Goal: Task Accomplishment & Management: Use online tool/utility

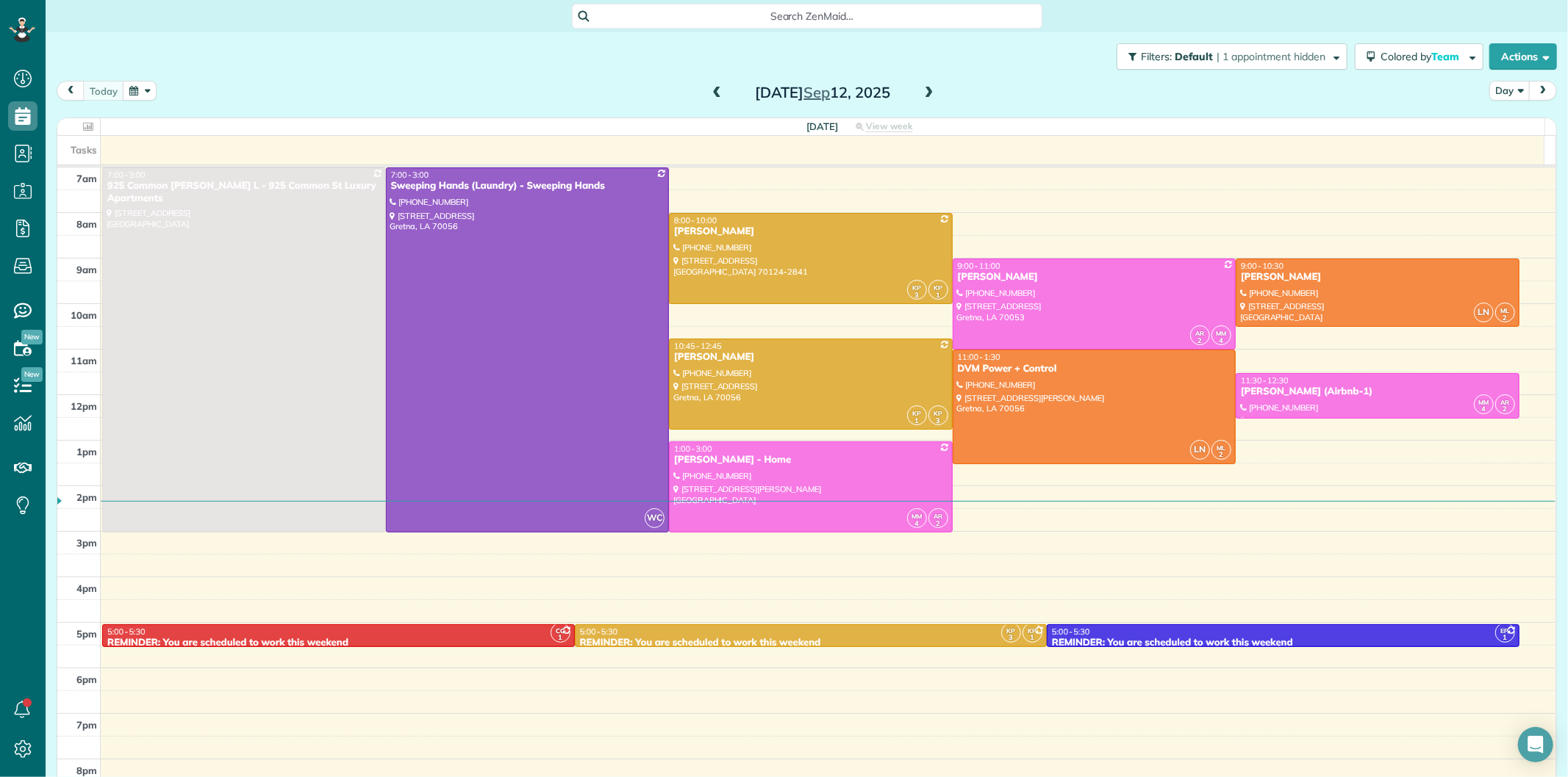
scroll to position [6, 6]
click at [710, 84] on span at bounding box center [717, 93] width 16 height 22
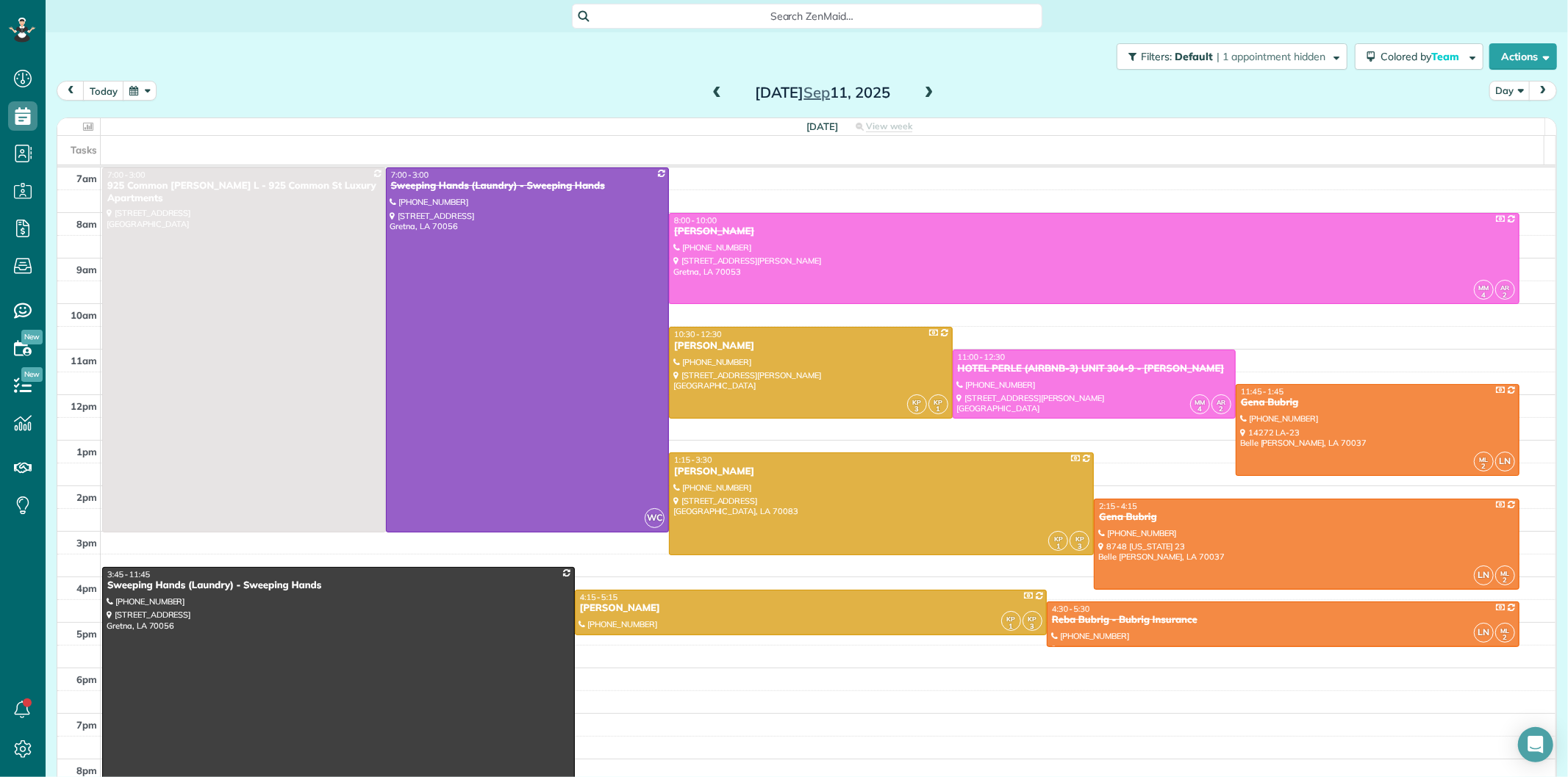
click at [710, 84] on span at bounding box center [717, 93] width 16 height 22
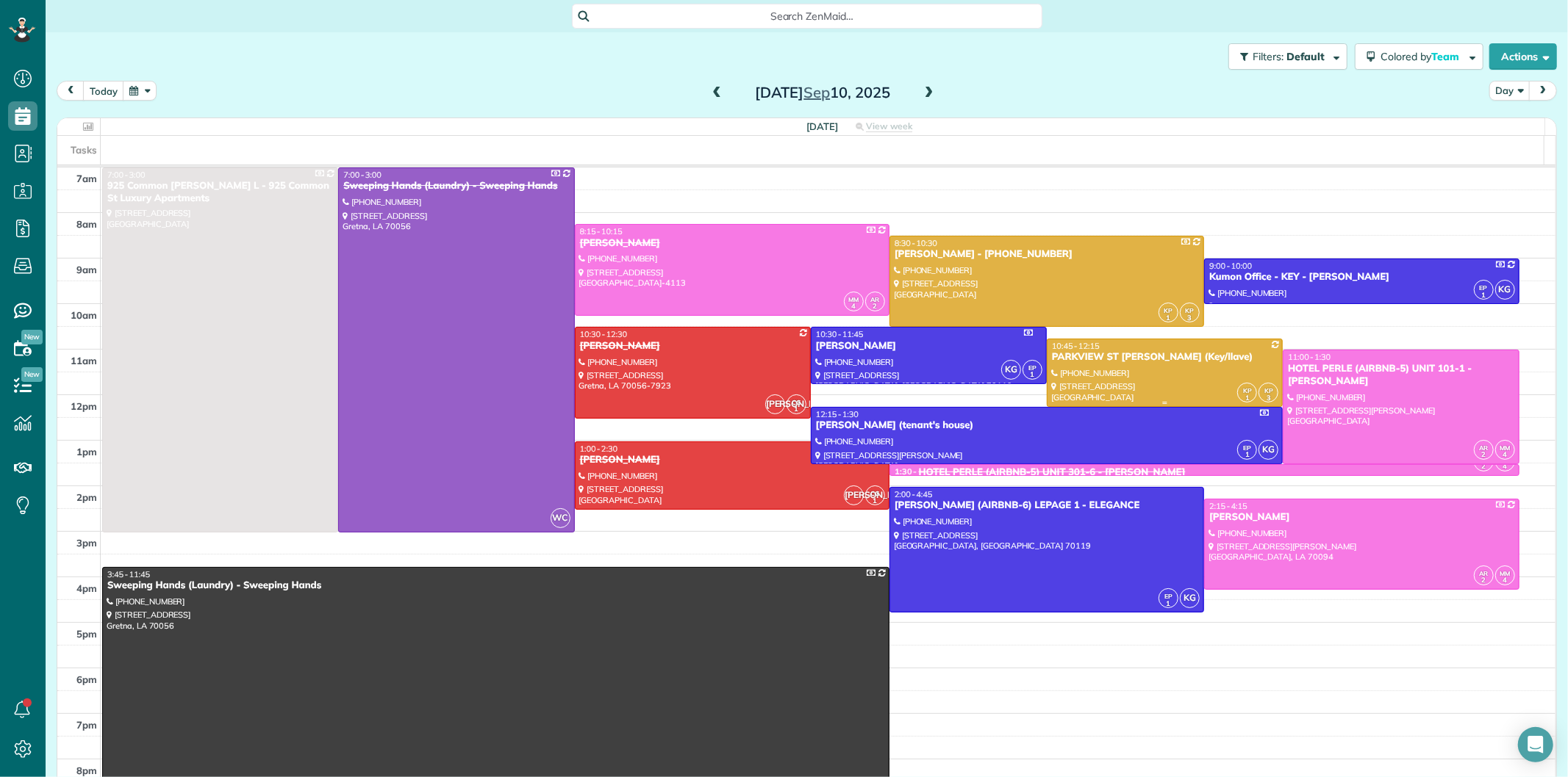
click at [1096, 354] on div "PARKVIEW ST [PERSON_NAME] (Key/llave)" at bounding box center [1165, 357] width 227 height 12
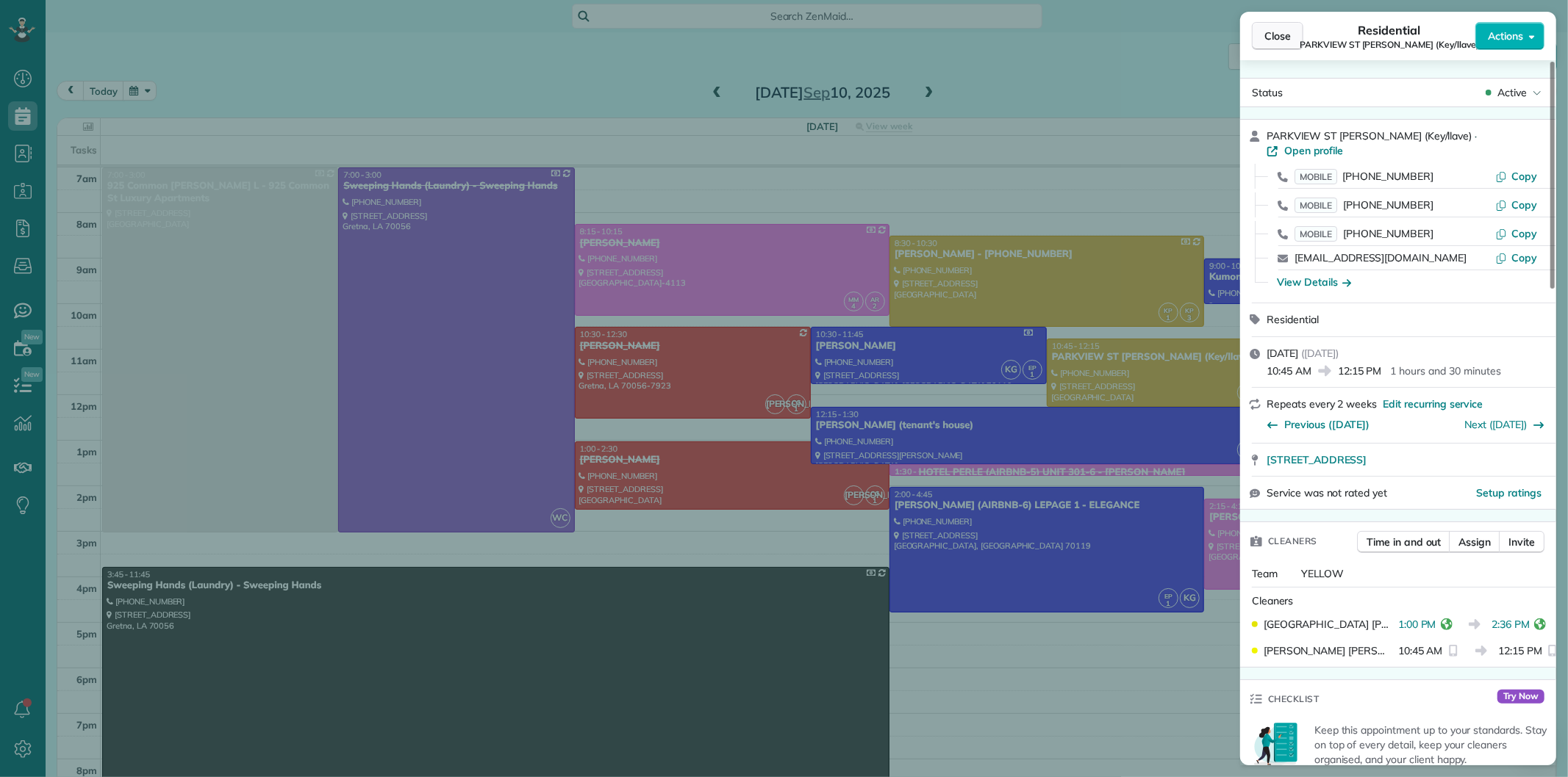
click at [1256, 35] on button "Close" at bounding box center [1277, 36] width 51 height 28
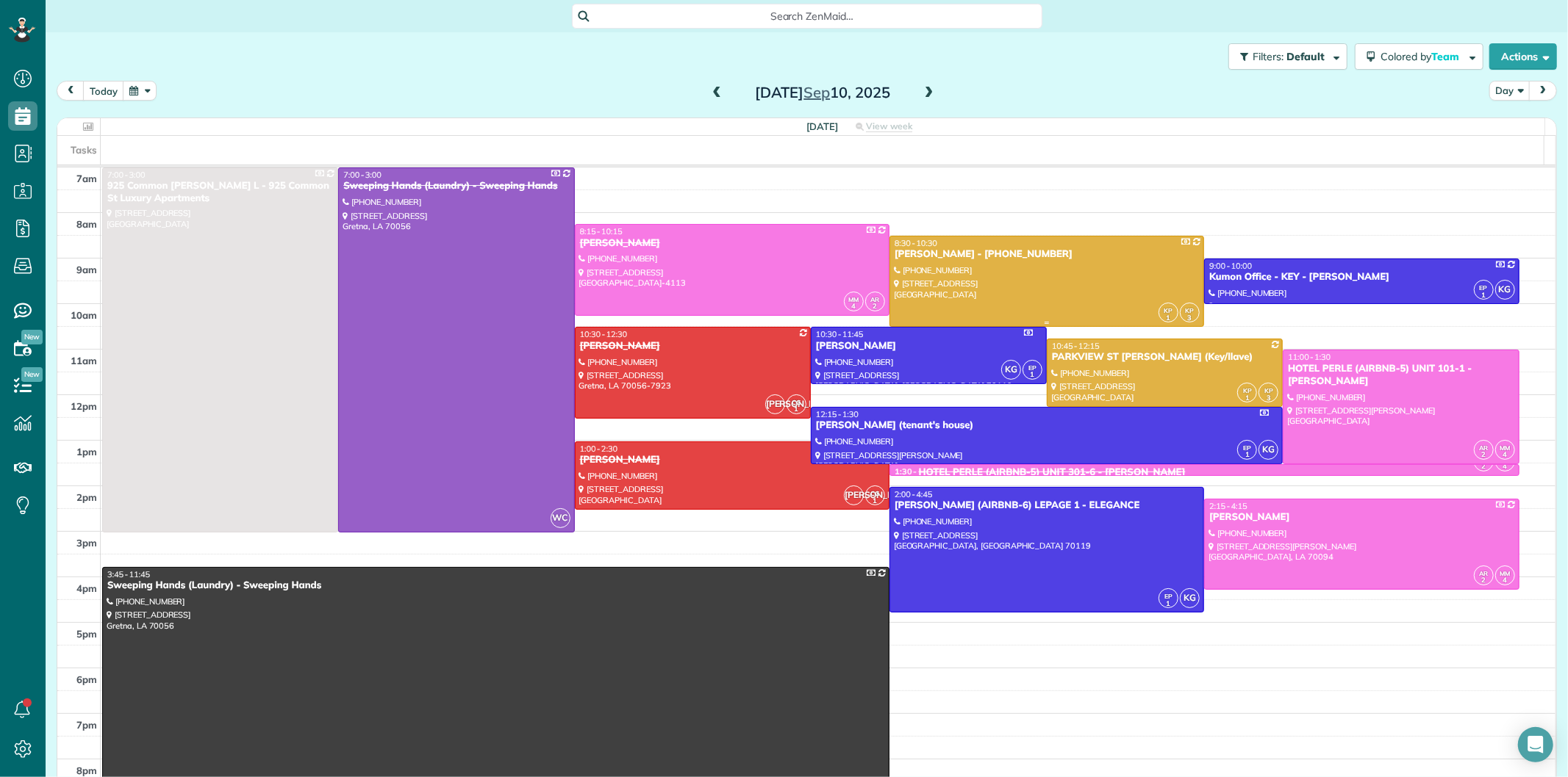
click at [1026, 284] on div at bounding box center [1046, 281] width 313 height 89
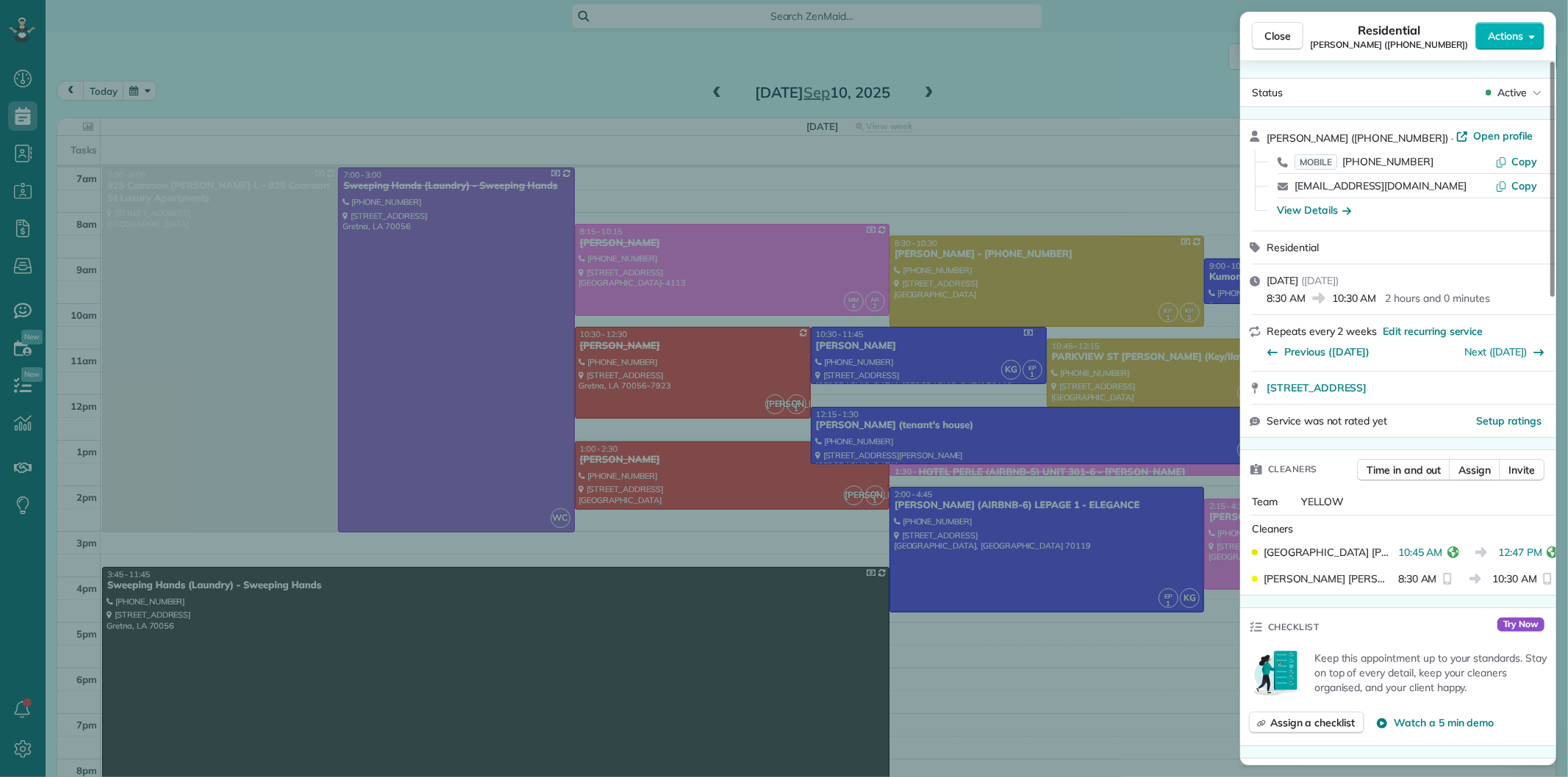
click at [1053, 206] on div "Close Residential [PERSON_NAME] ([PHONE_NUMBER]) Actions Status Active [PERSON_…" at bounding box center [784, 388] width 1568 height 777
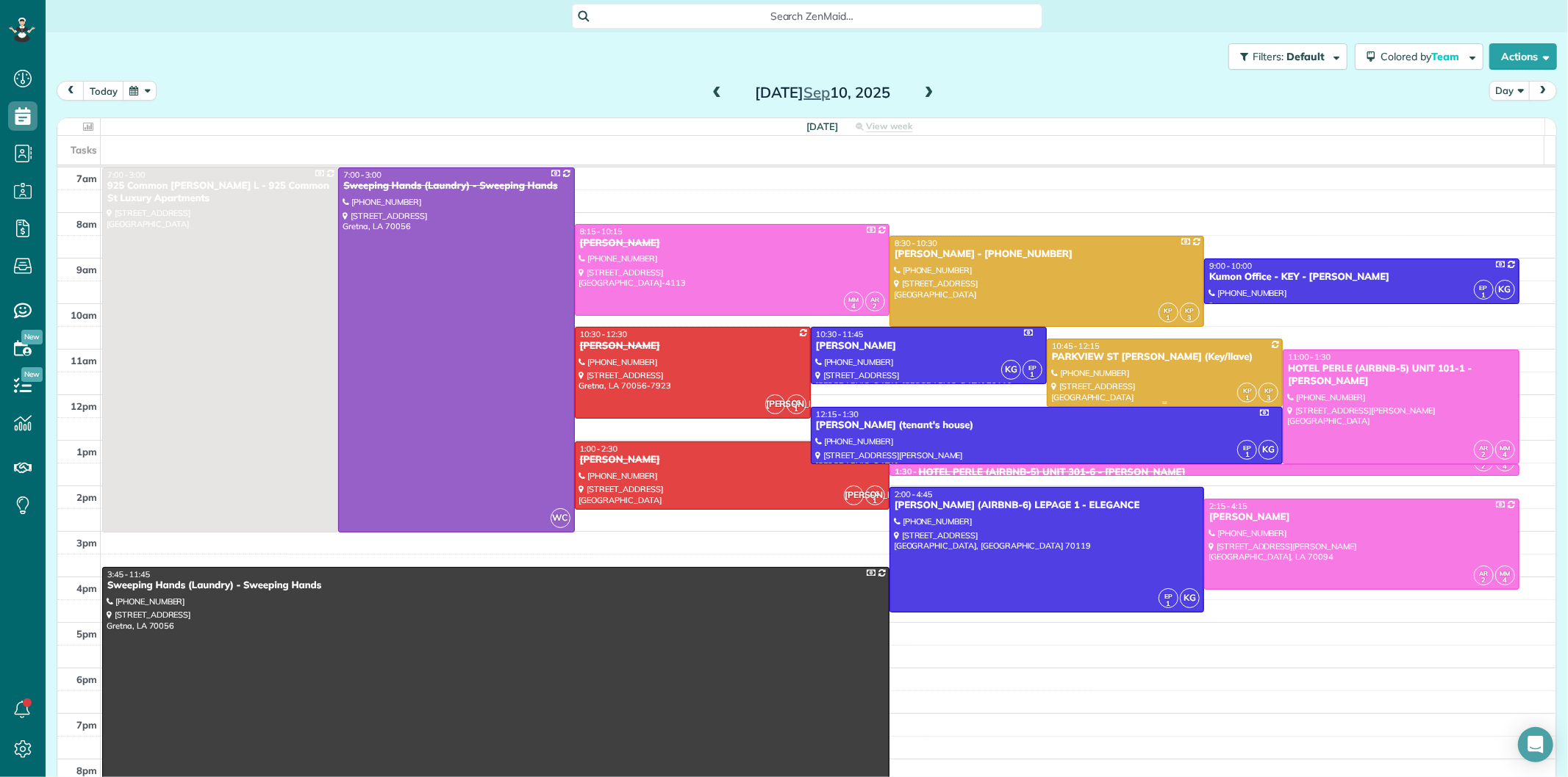
click at [1101, 370] on div at bounding box center [1165, 372] width 234 height 67
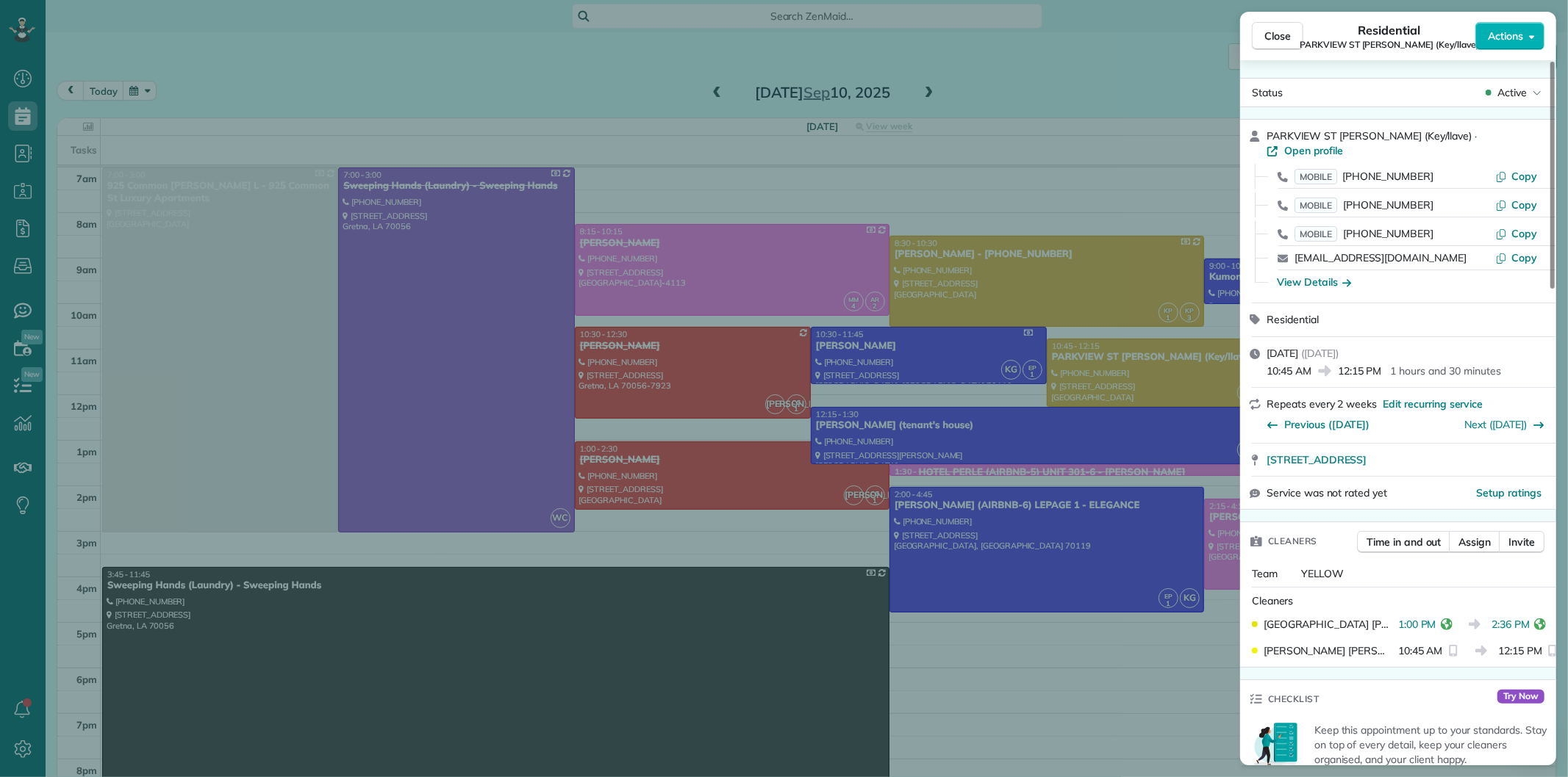
click at [1276, 35] on span "Close" at bounding box center [1277, 36] width 27 height 15
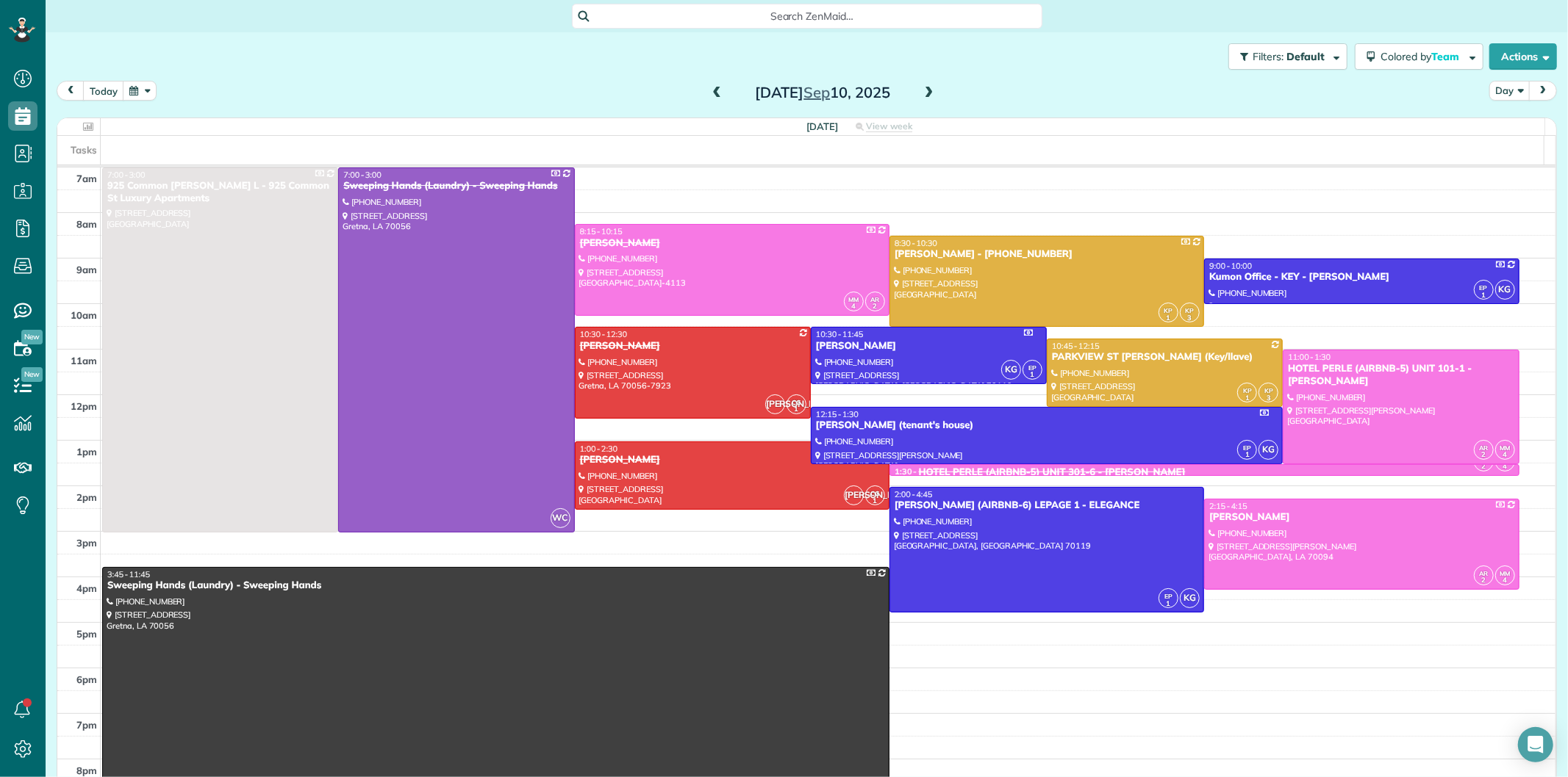
click at [953, 256] on div "[PERSON_NAME] - [PHONE_NUMBER]" at bounding box center [1046, 254] width 305 height 12
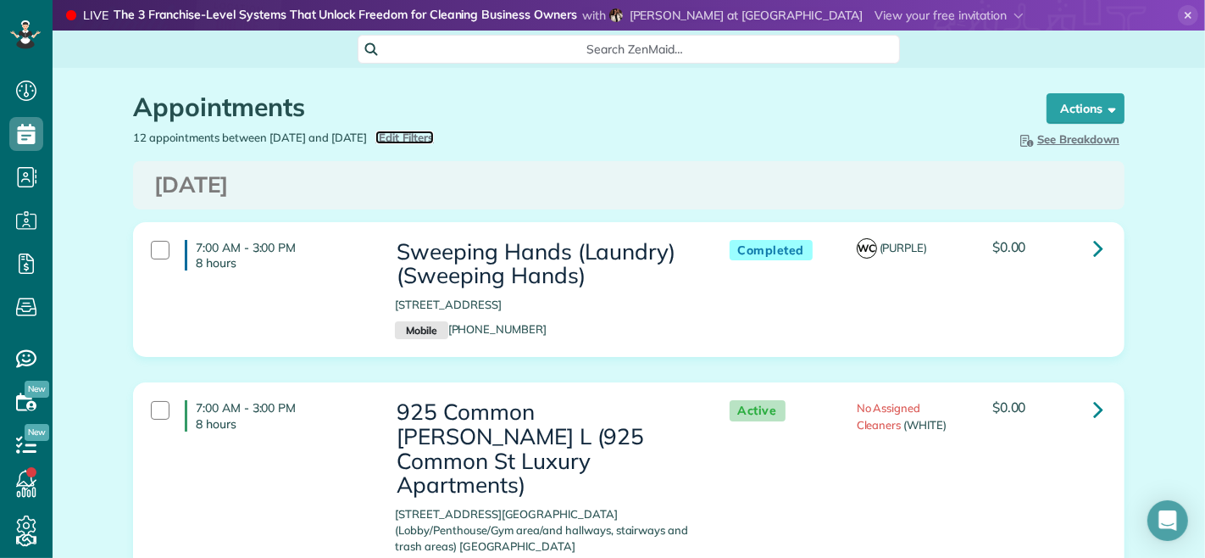
click at [434, 142] on span "Edit Filters" at bounding box center [406, 137] width 55 height 14
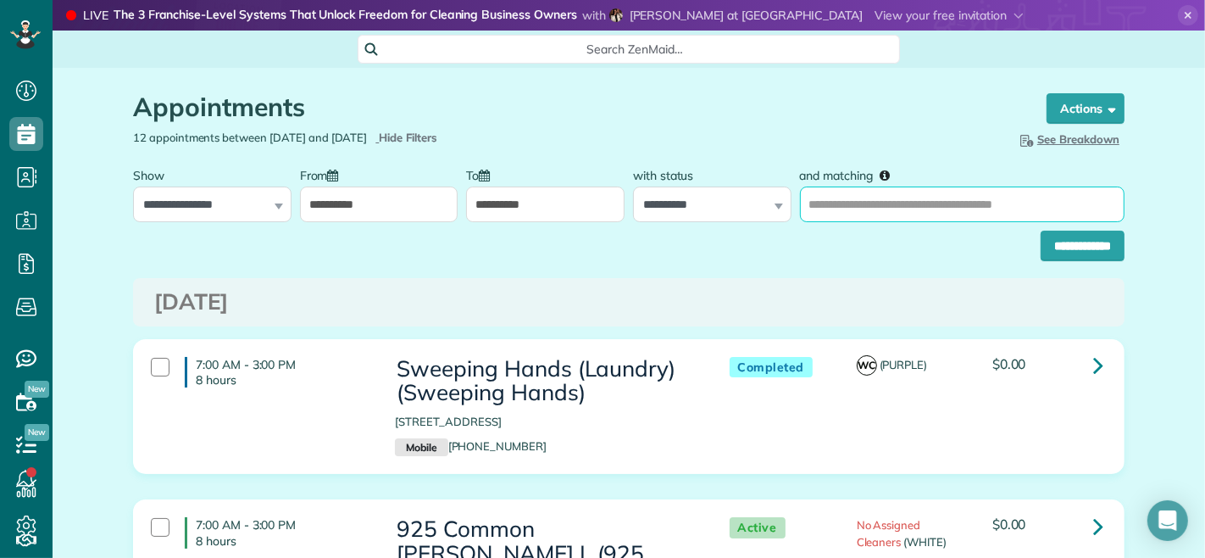
click at [899, 205] on input "and matching" at bounding box center [962, 204] width 325 height 36
type input "********"
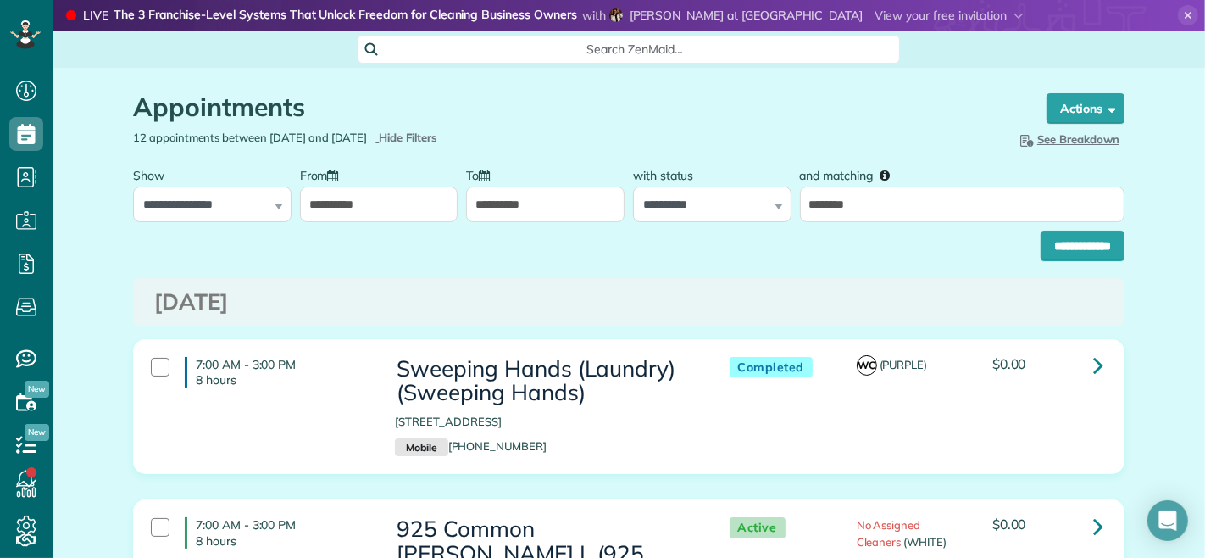
click at [551, 206] on input "**********" at bounding box center [545, 204] width 158 height 36
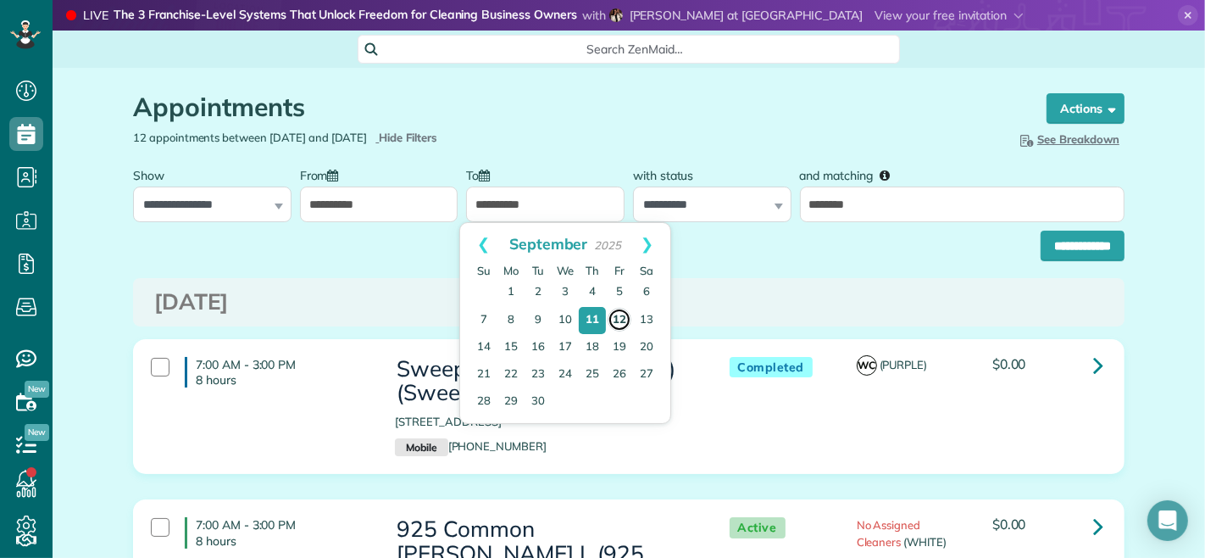
click at [620, 320] on link "12" at bounding box center [620, 320] width 24 height 24
type input "**********"
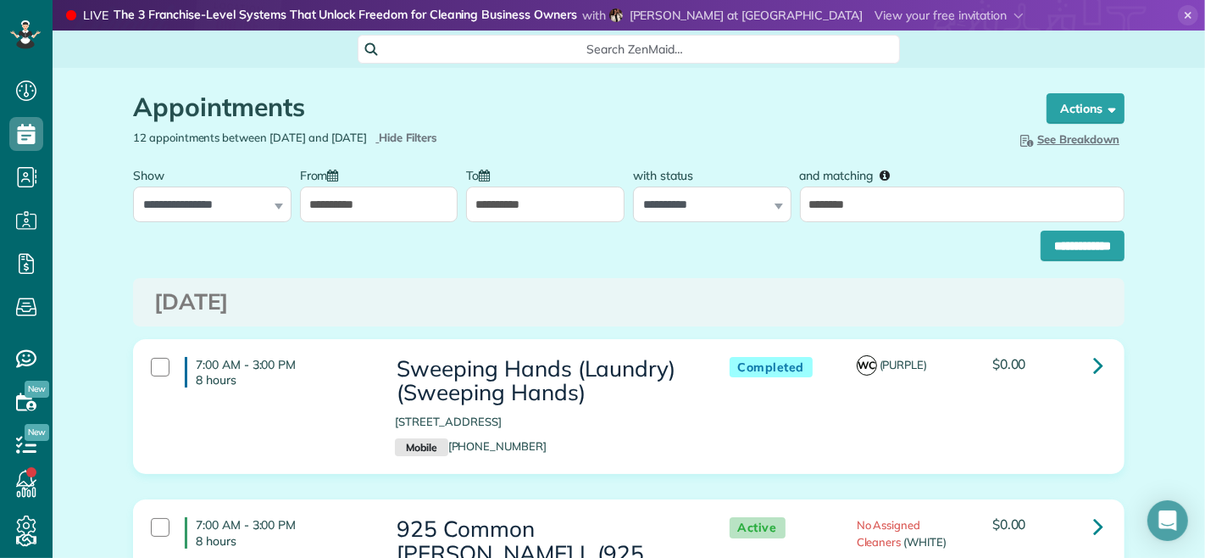
click at [352, 204] on input "**********" at bounding box center [379, 204] width 158 height 36
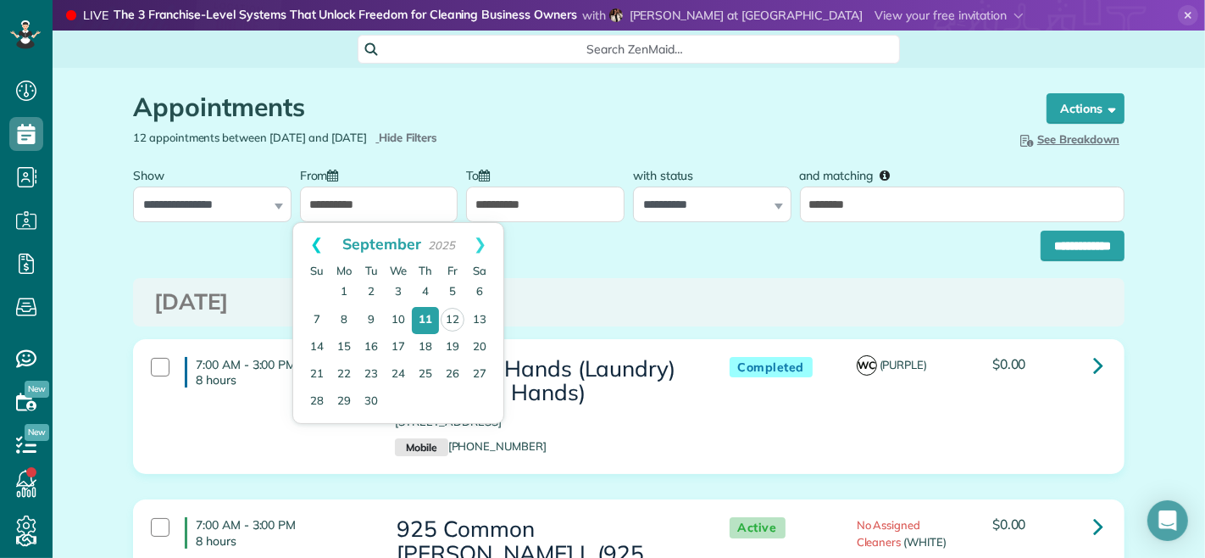
click at [314, 241] on link "Prev" at bounding box center [316, 244] width 47 height 42
click at [367, 291] on link "1" at bounding box center [371, 292] width 27 height 27
type input "**********"
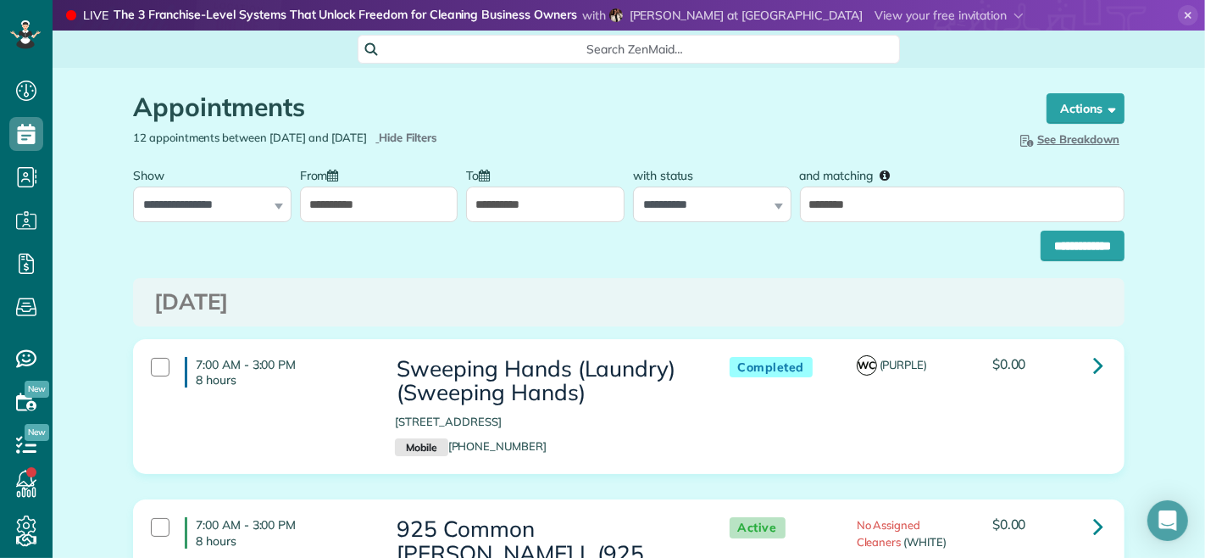
click at [1021, 226] on div "**********" at bounding box center [628, 241] width 991 height 39
click at [1041, 238] on input "**********" at bounding box center [1083, 245] width 84 height 31
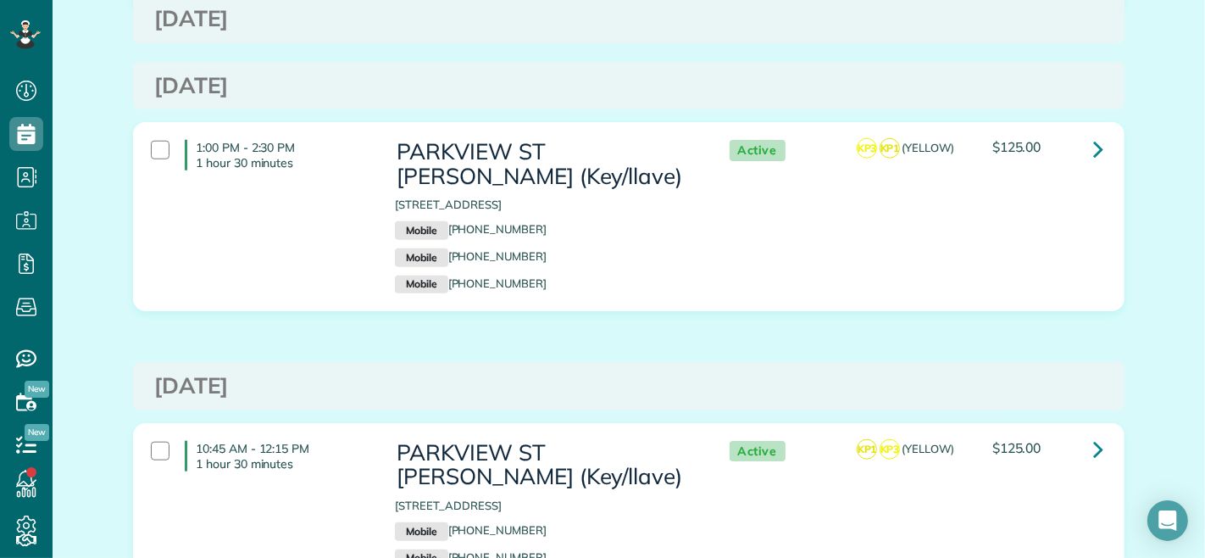
scroll to position [1206, 0]
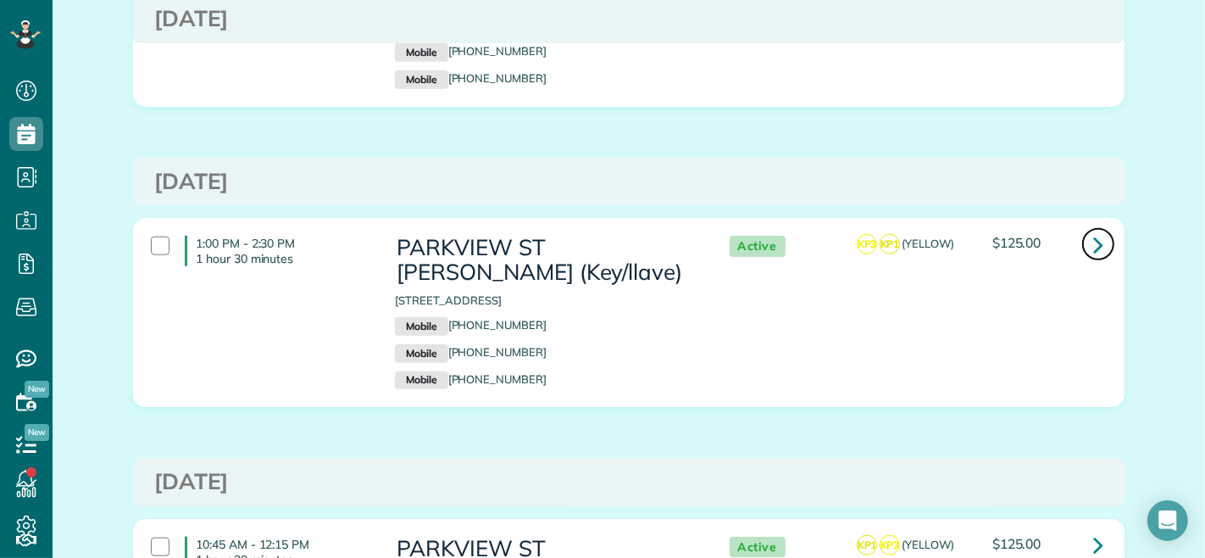
click at [1093, 247] on icon at bounding box center [1098, 245] width 10 height 30
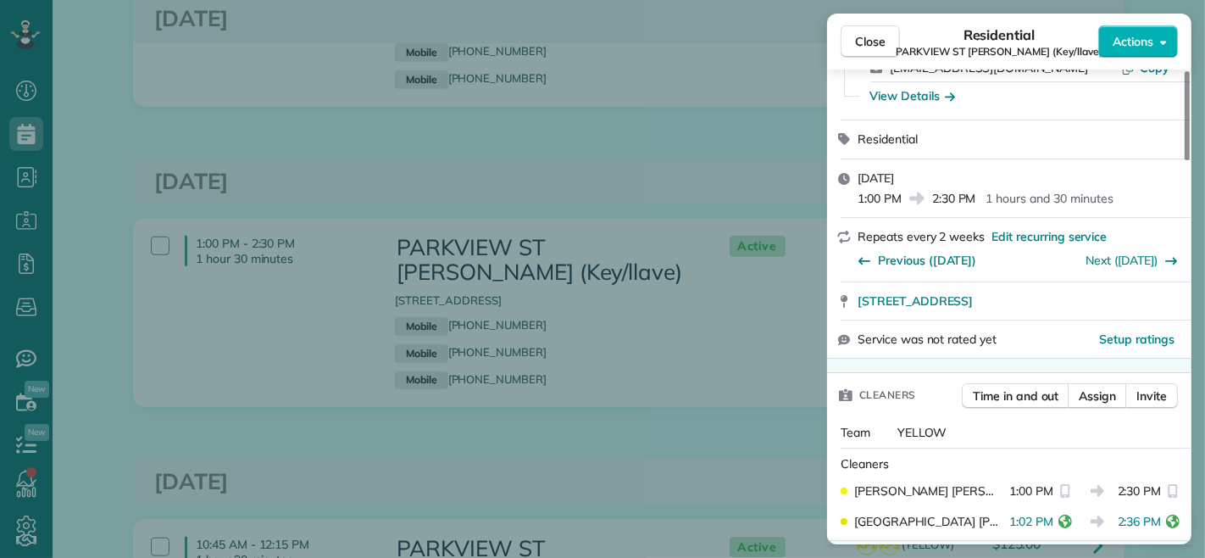
scroll to position [188, 0]
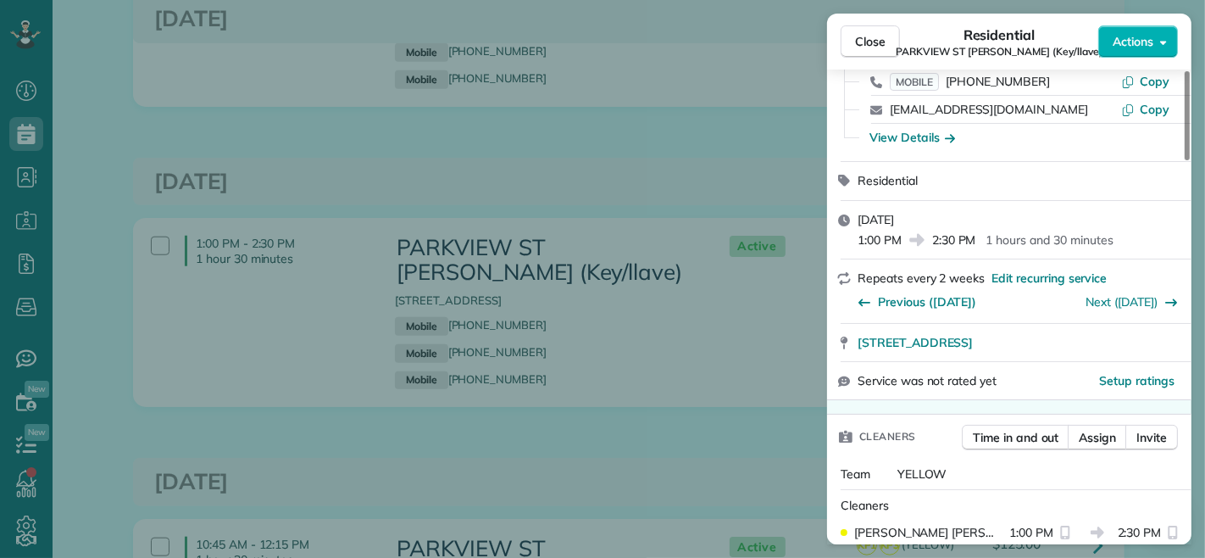
click at [869, 41] on span "Close" at bounding box center [870, 41] width 31 height 17
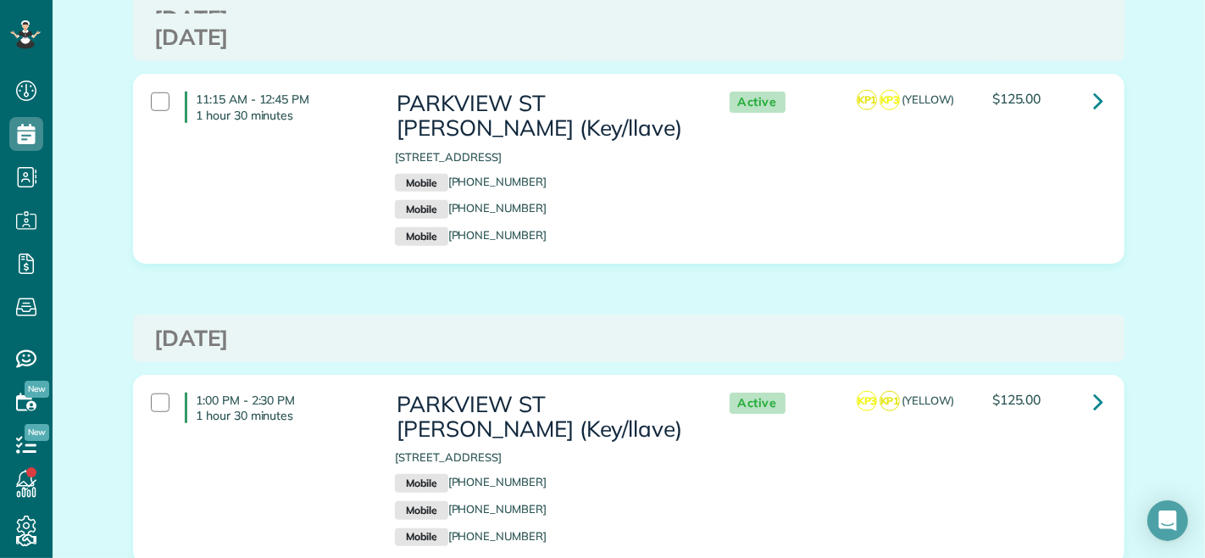
scroll to position [1018, 0]
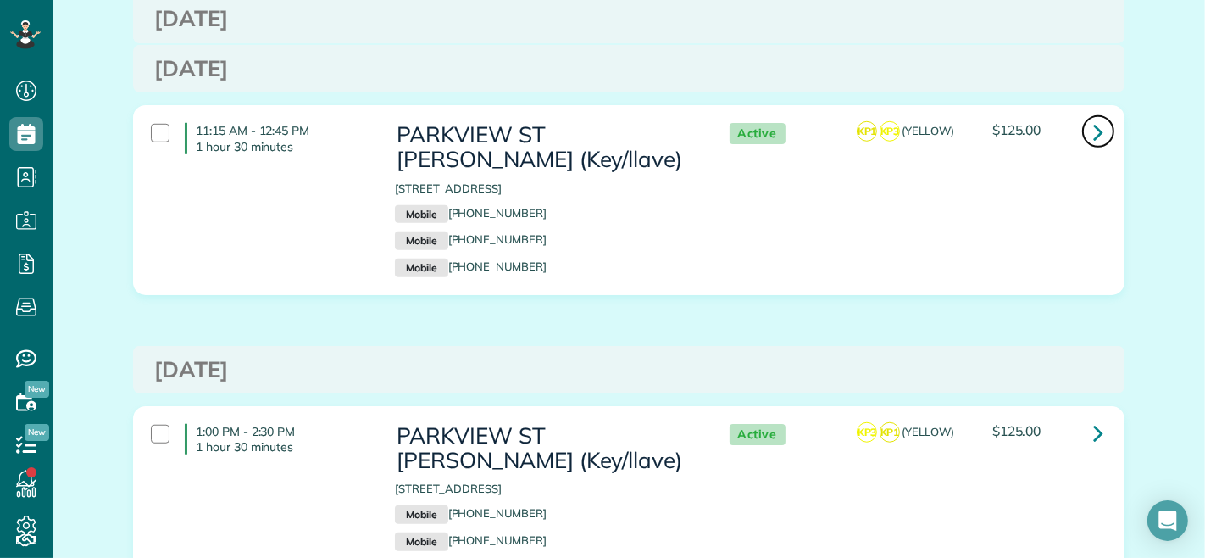
click at [1093, 130] on icon at bounding box center [1098, 132] width 10 height 30
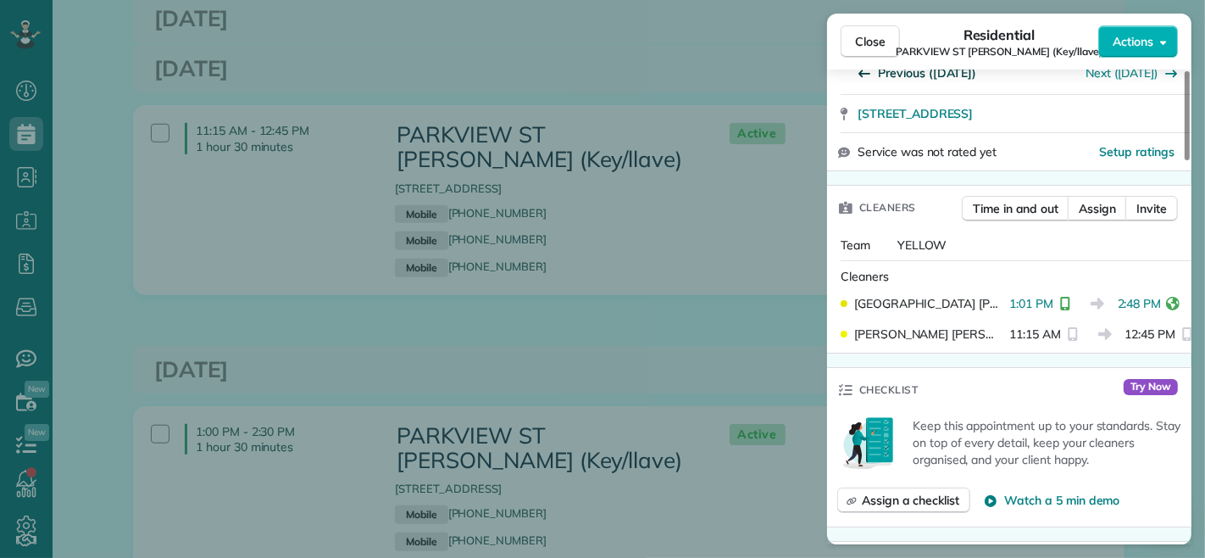
scroll to position [376, 0]
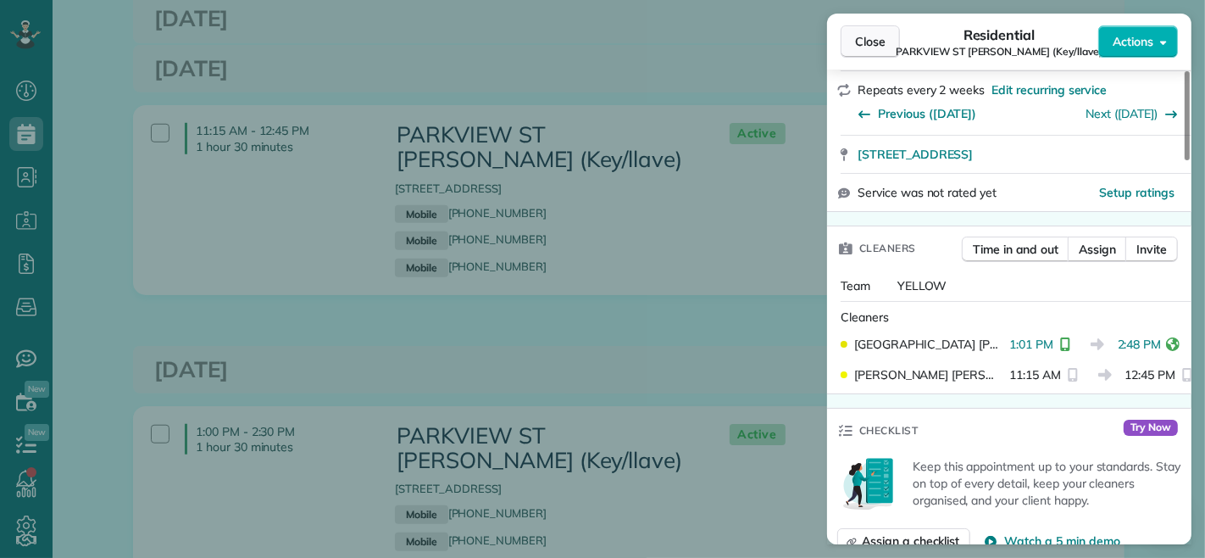
click at [880, 40] on span "Close" at bounding box center [870, 41] width 31 height 17
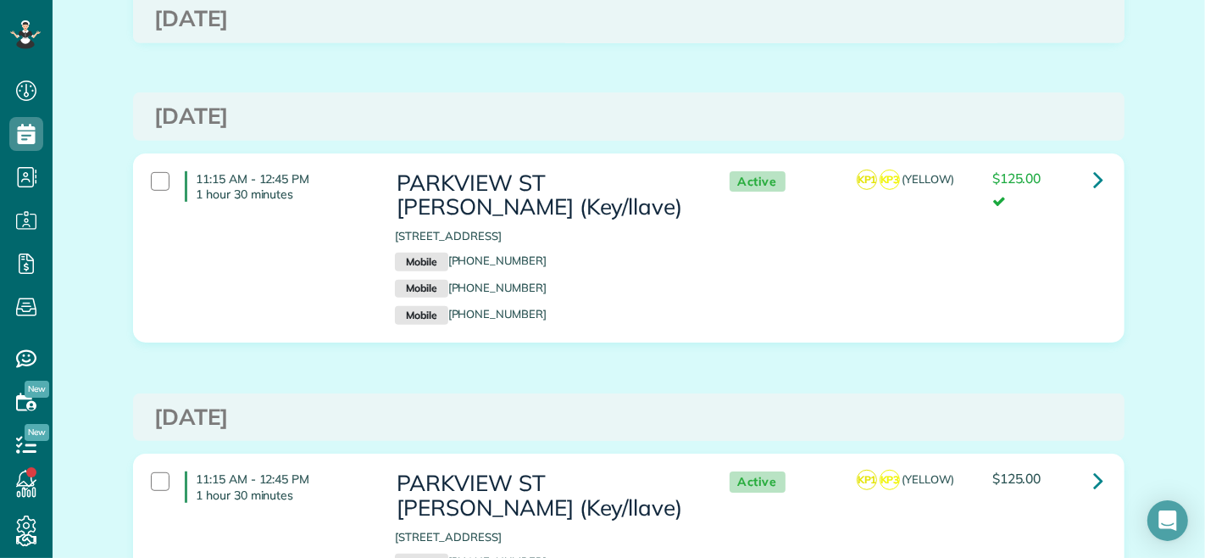
scroll to position [641, 0]
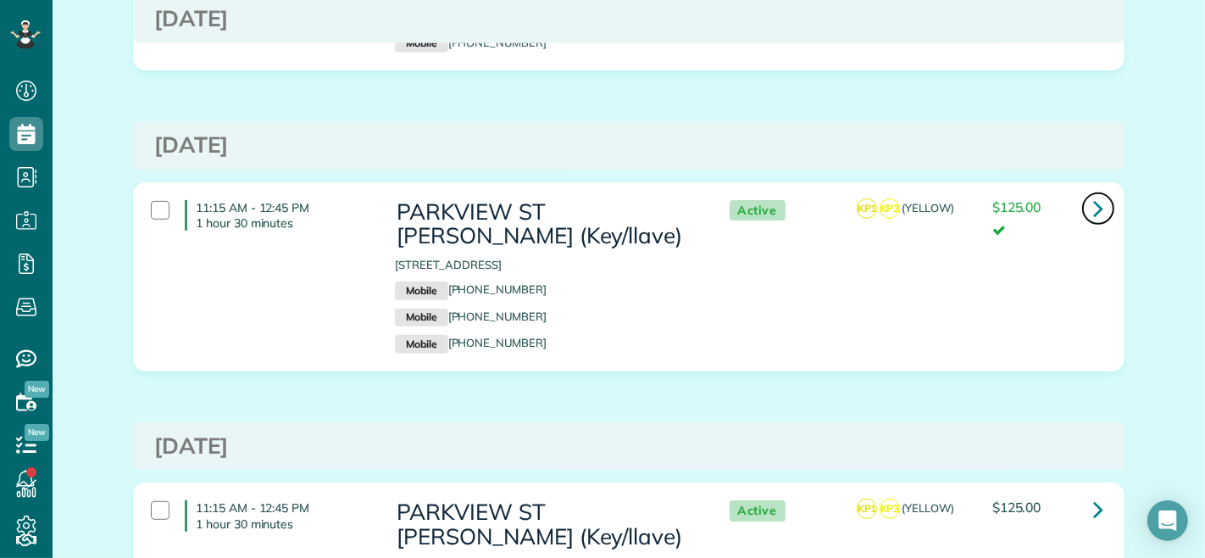
click at [1093, 207] on icon at bounding box center [1098, 208] width 10 height 30
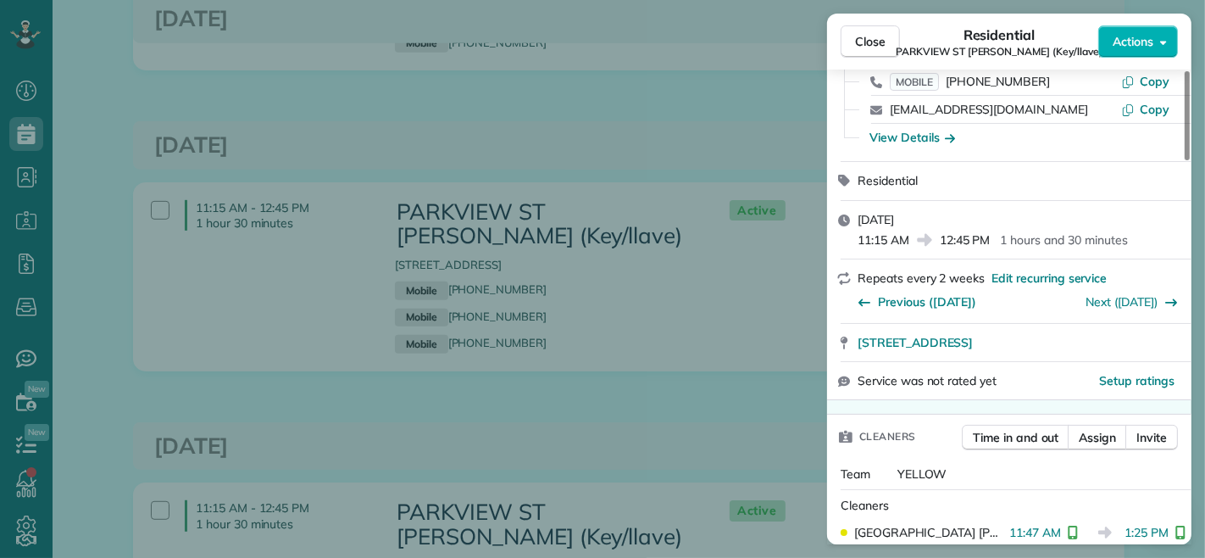
scroll to position [376, 0]
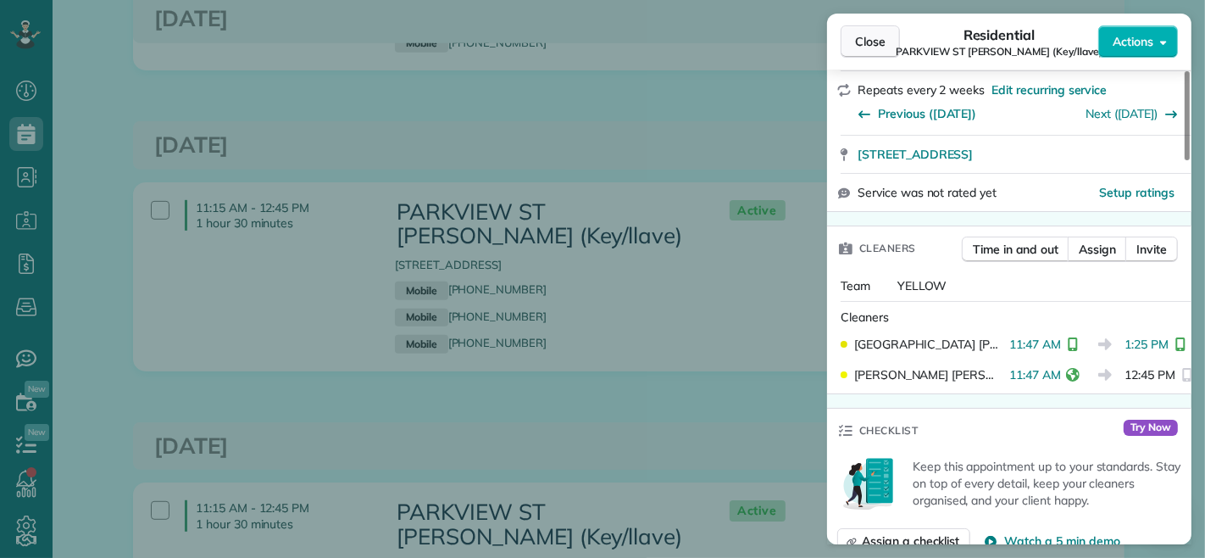
click at [876, 40] on span "Close" at bounding box center [870, 41] width 31 height 17
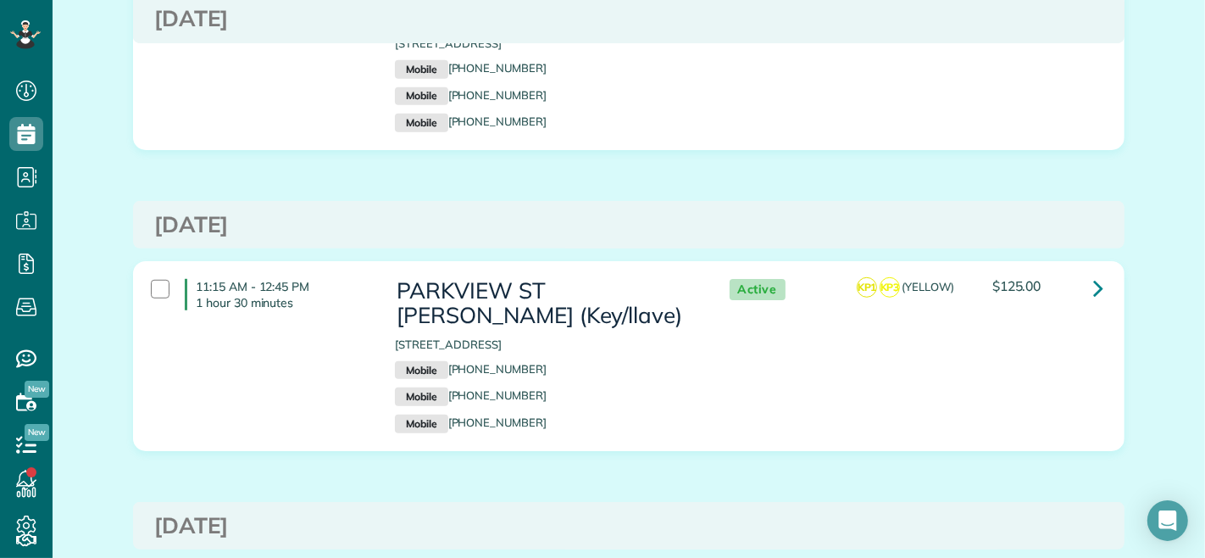
scroll to position [735, 0]
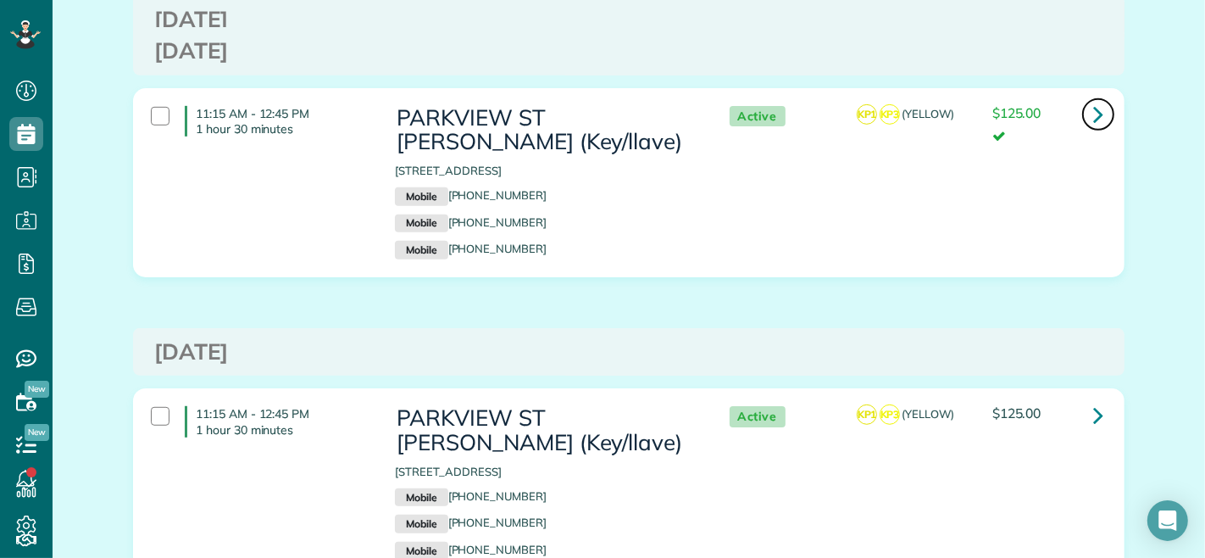
click at [1096, 121] on link at bounding box center [1098, 114] width 34 height 34
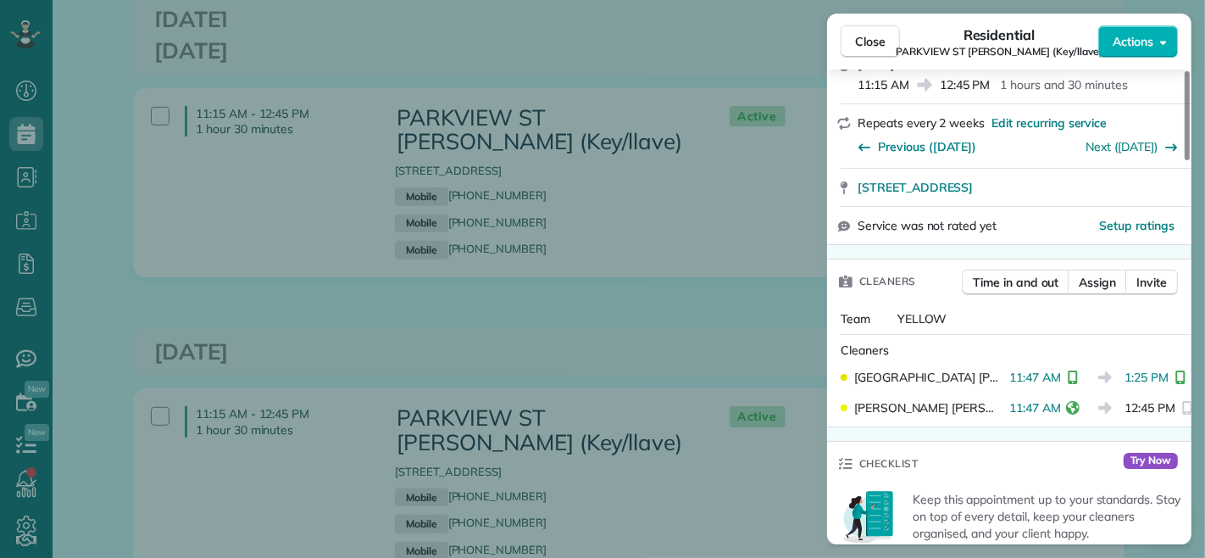
scroll to position [376, 0]
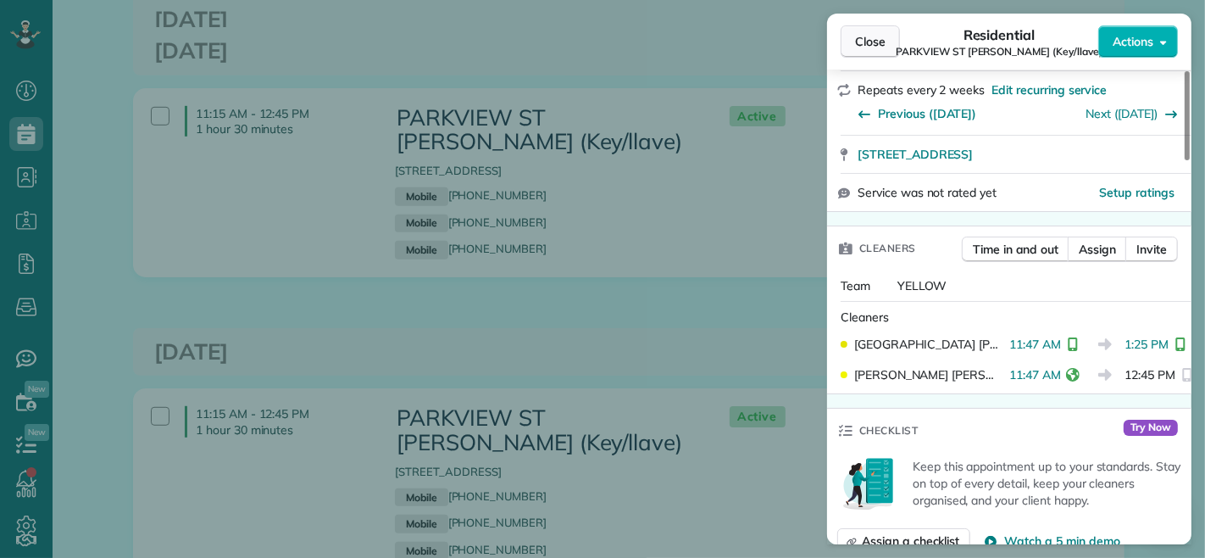
click at [858, 34] on span "Close" at bounding box center [870, 41] width 31 height 17
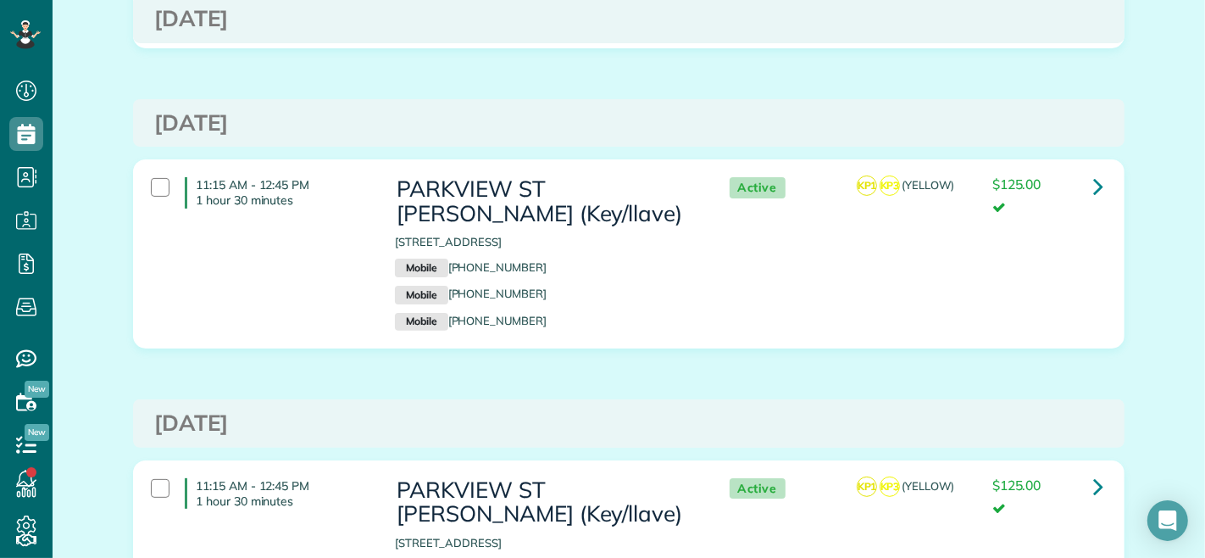
scroll to position [358, 0]
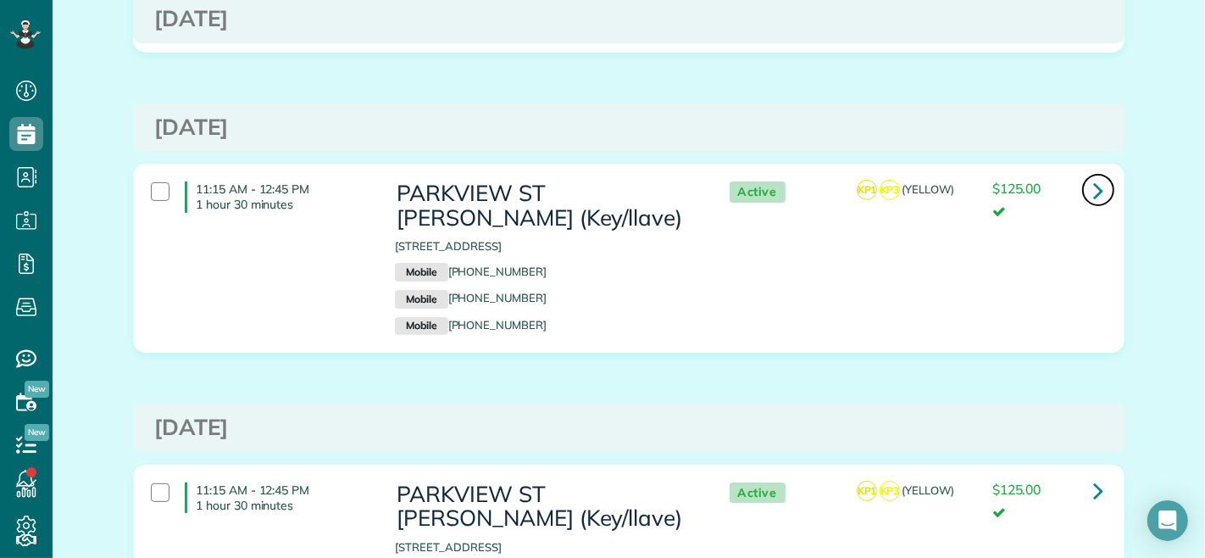
click at [1081, 193] on link at bounding box center [1098, 190] width 34 height 34
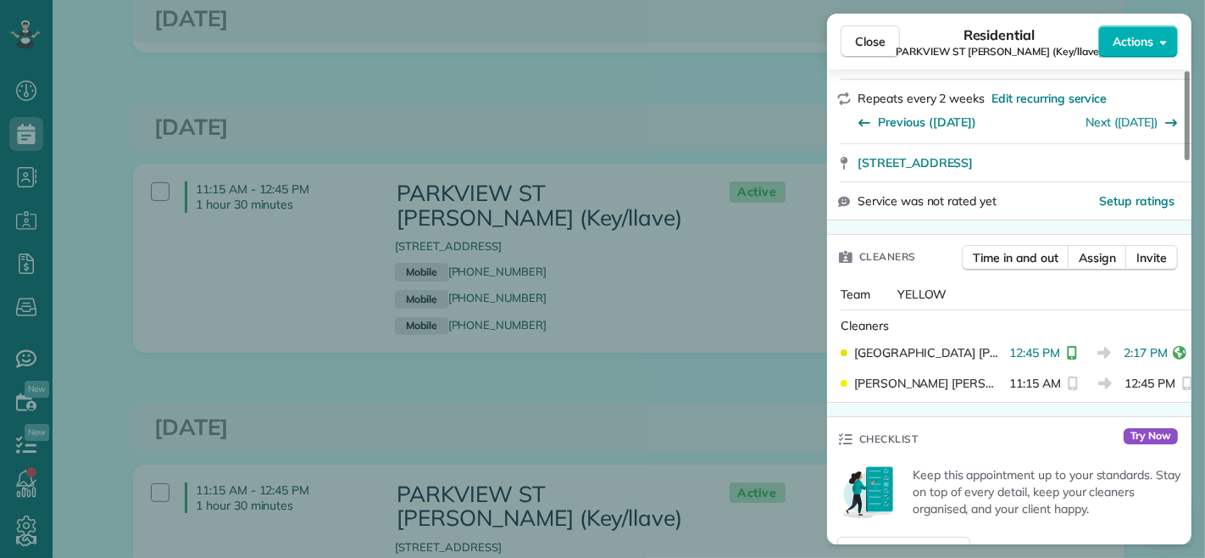
scroll to position [376, 0]
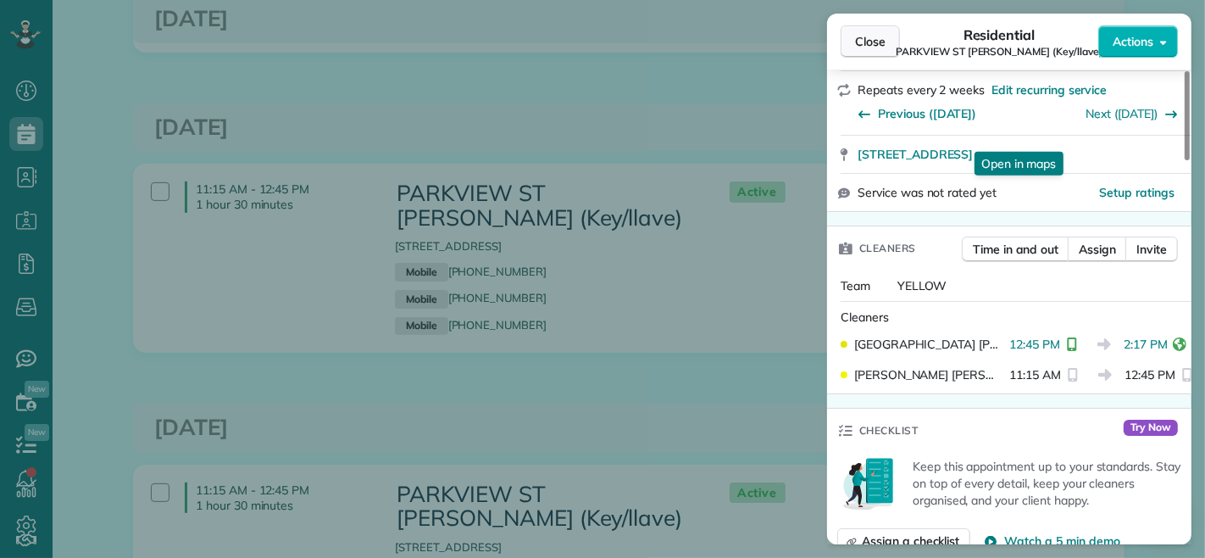
click at [874, 39] on span "Close" at bounding box center [870, 41] width 31 height 17
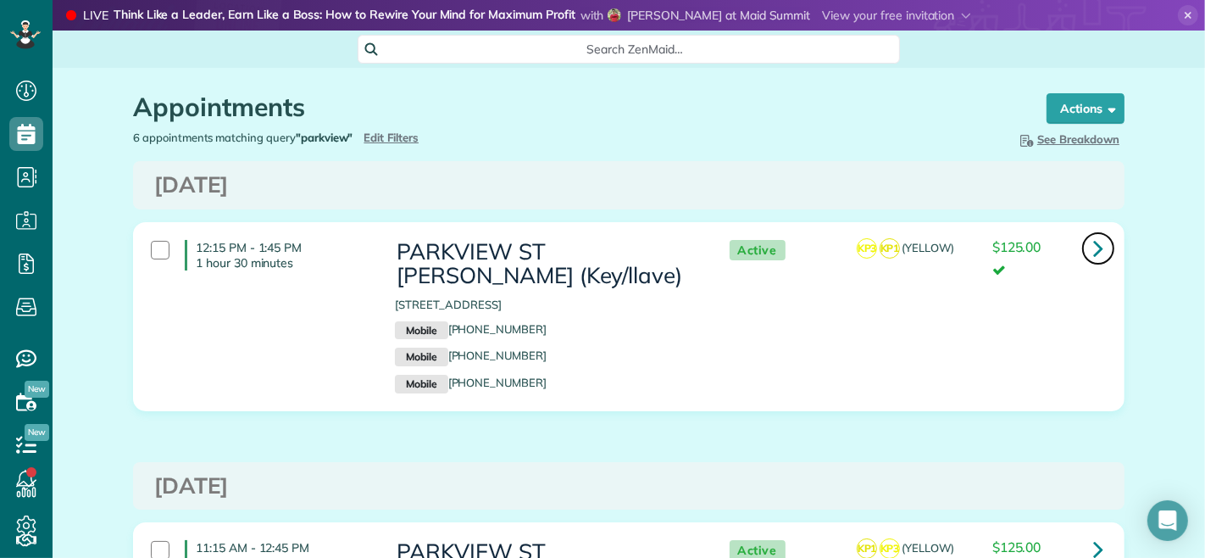
click at [1093, 243] on icon at bounding box center [1098, 248] width 10 height 30
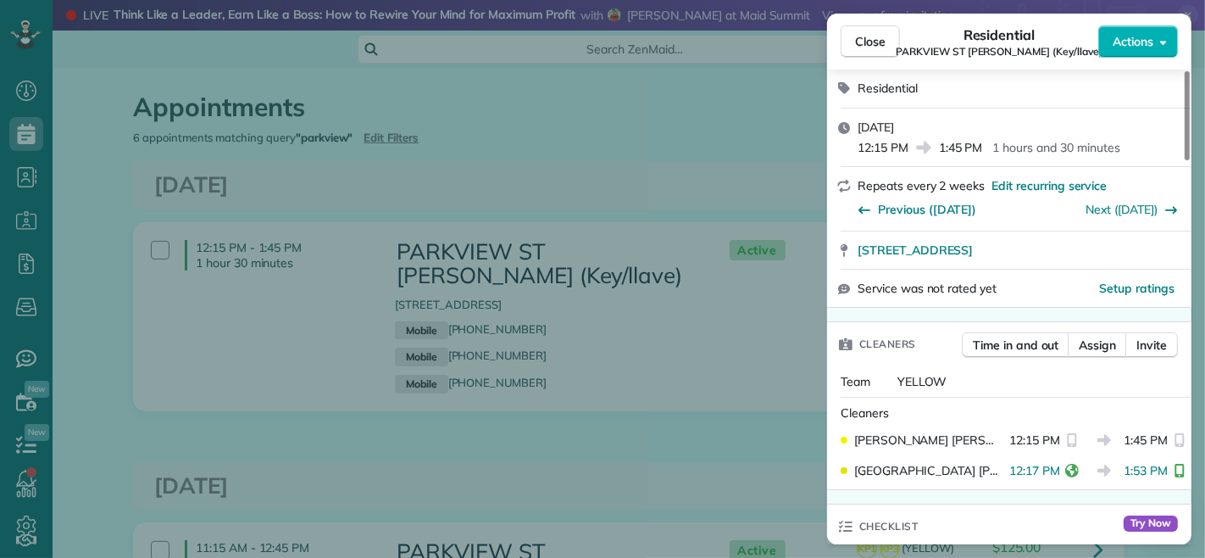
scroll to position [282, 0]
click at [882, 47] on span "Close" at bounding box center [870, 41] width 31 height 17
